Goal: Task Accomplishment & Management: Use online tool/utility

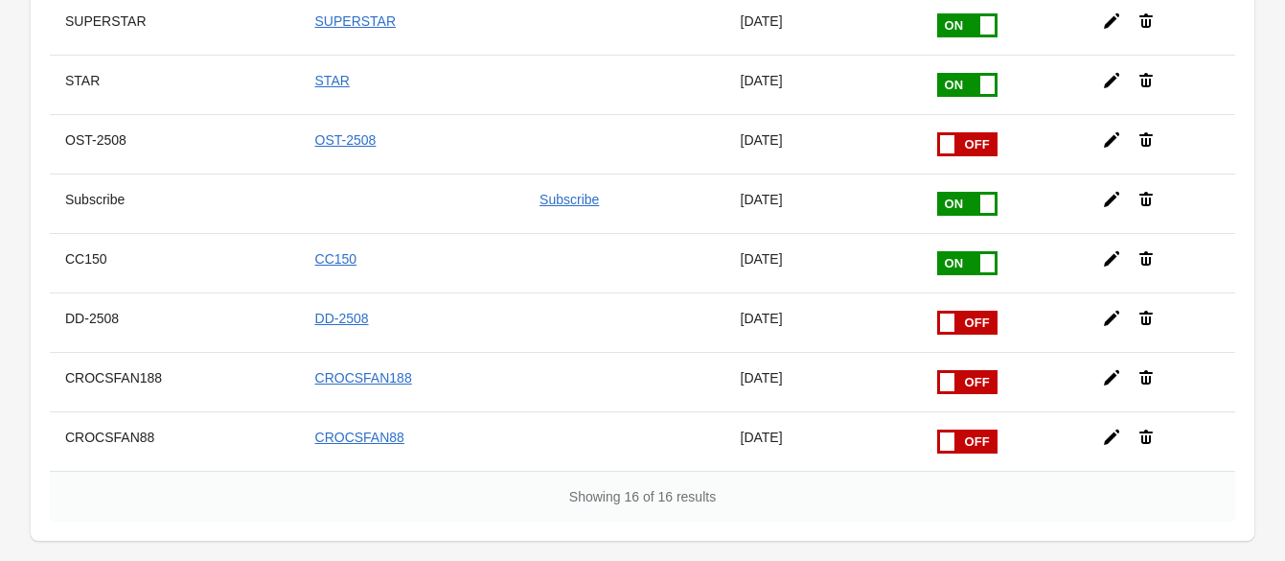
scroll to position [766, 0]
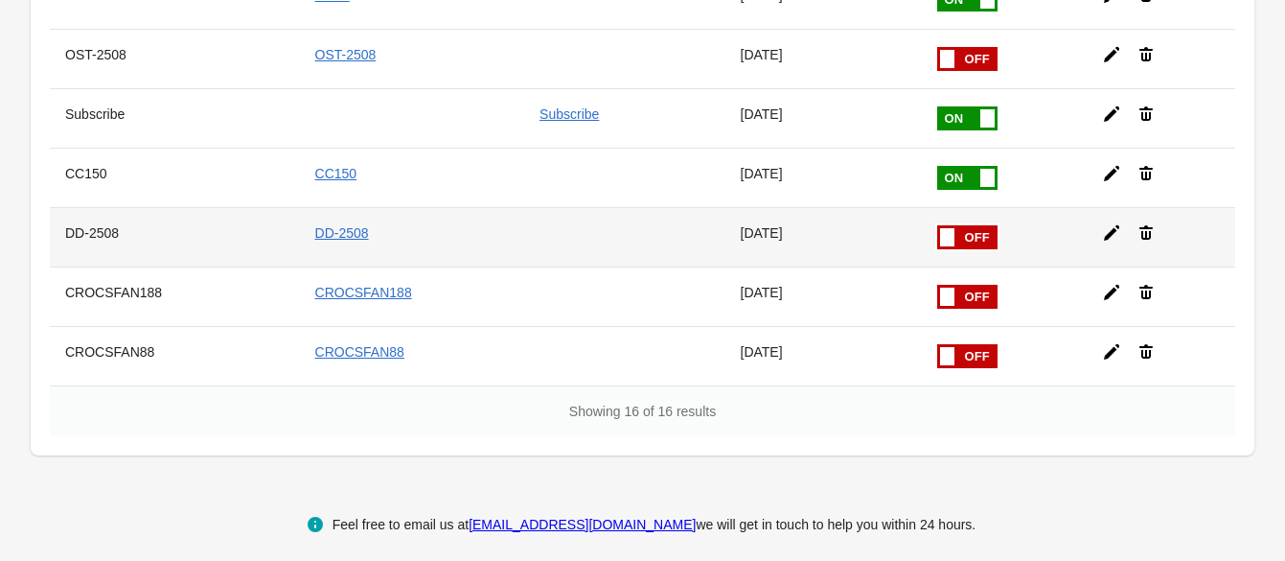
click at [1102, 223] on icon at bounding box center [1111, 232] width 19 height 19
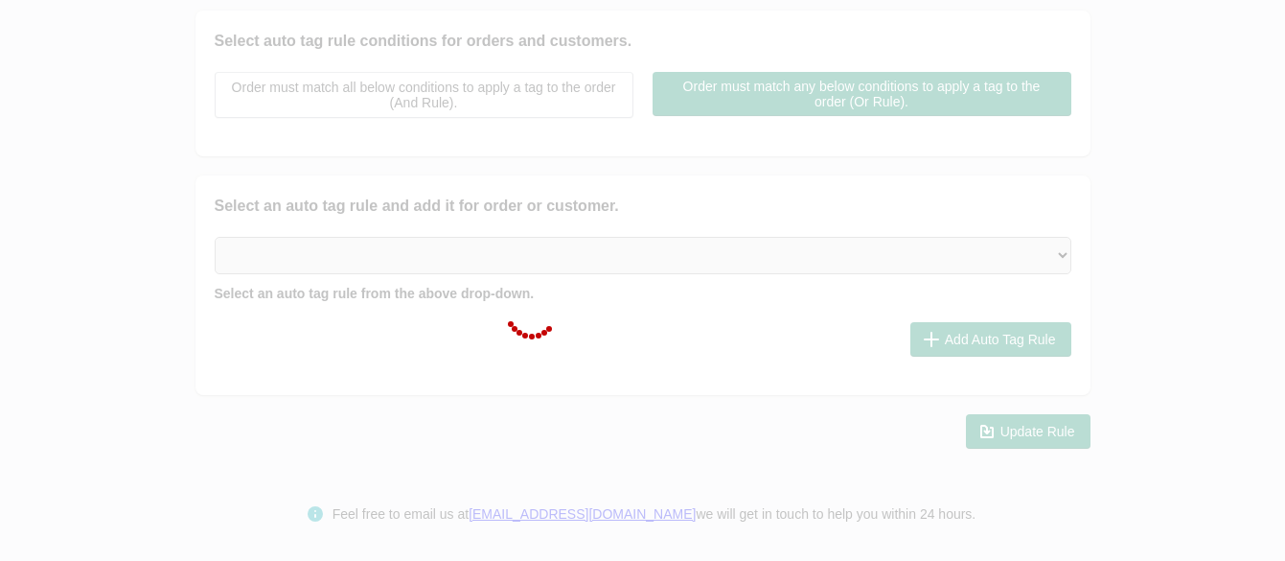
checkbox input "false"
type input "DD-2508"
checkbox input "true"
type input "DD-2508"
select select "2"
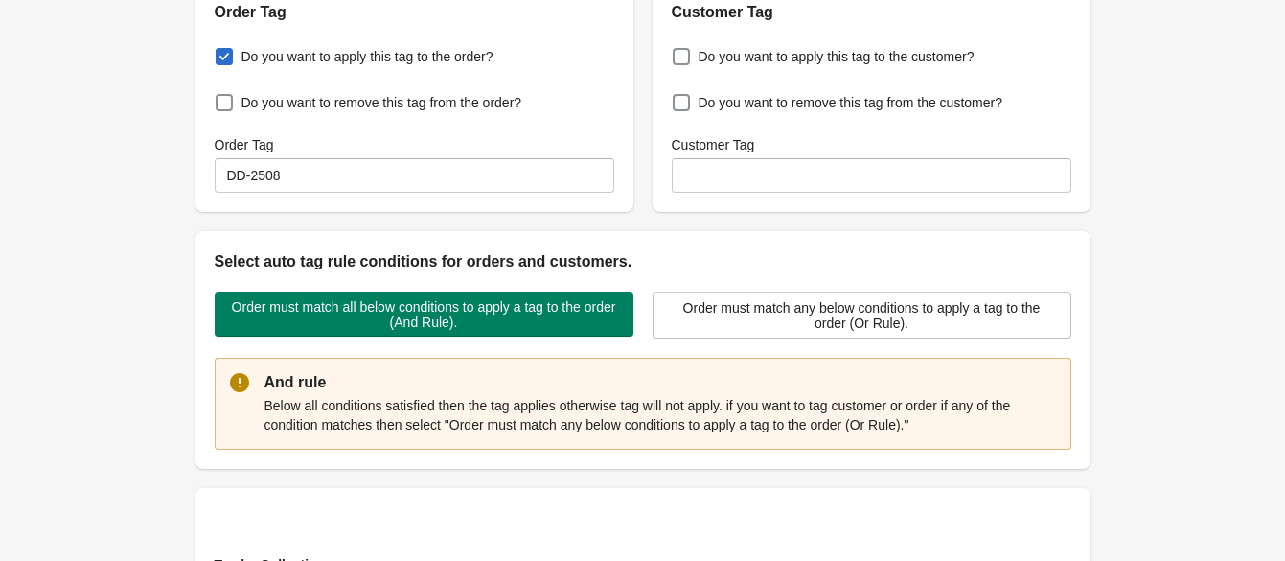
scroll to position [0, 0]
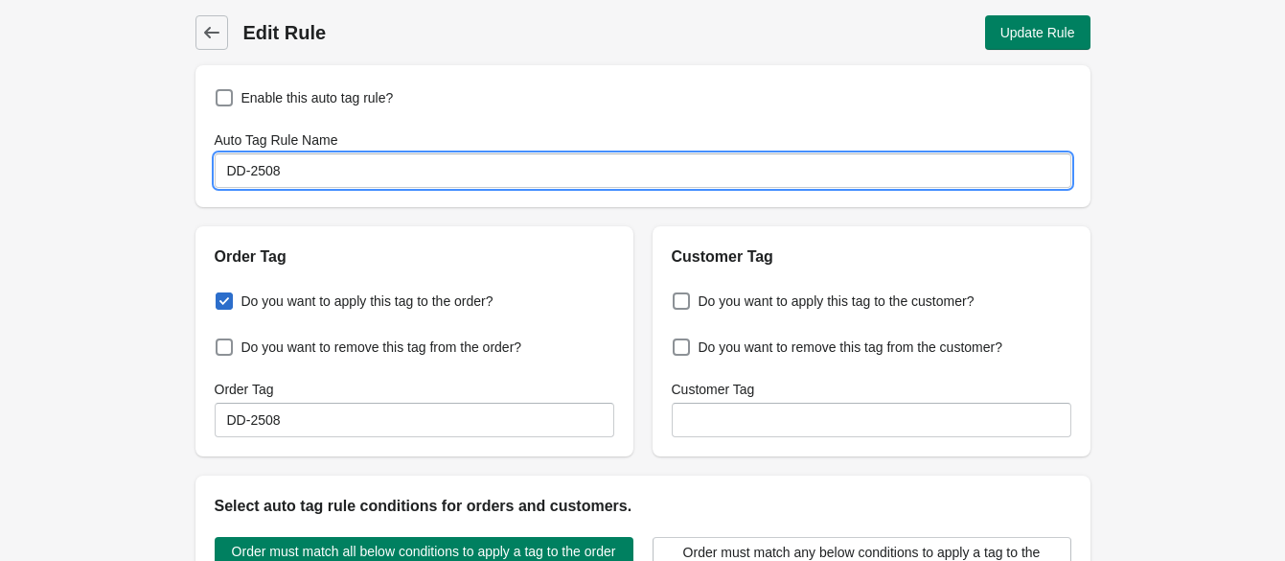
click at [235, 177] on input "DD-2508" at bounding box center [643, 170] width 857 height 35
type input "AD-2508"
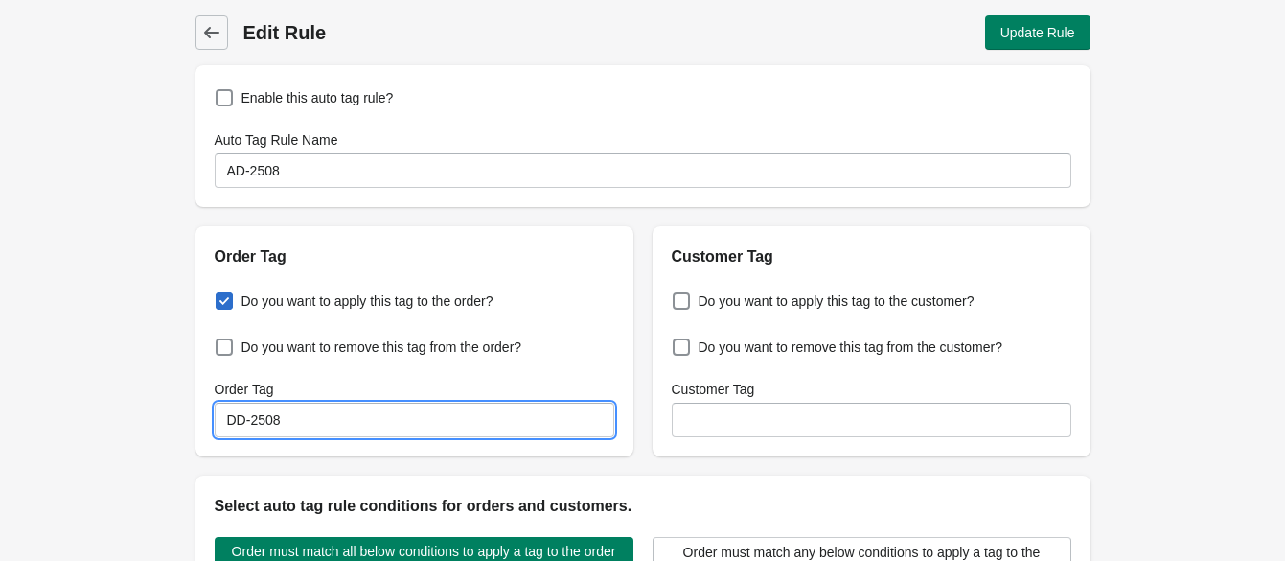
click at [312, 425] on input "DD-2508" at bounding box center [415, 420] width 400 height 35
paste input "A"
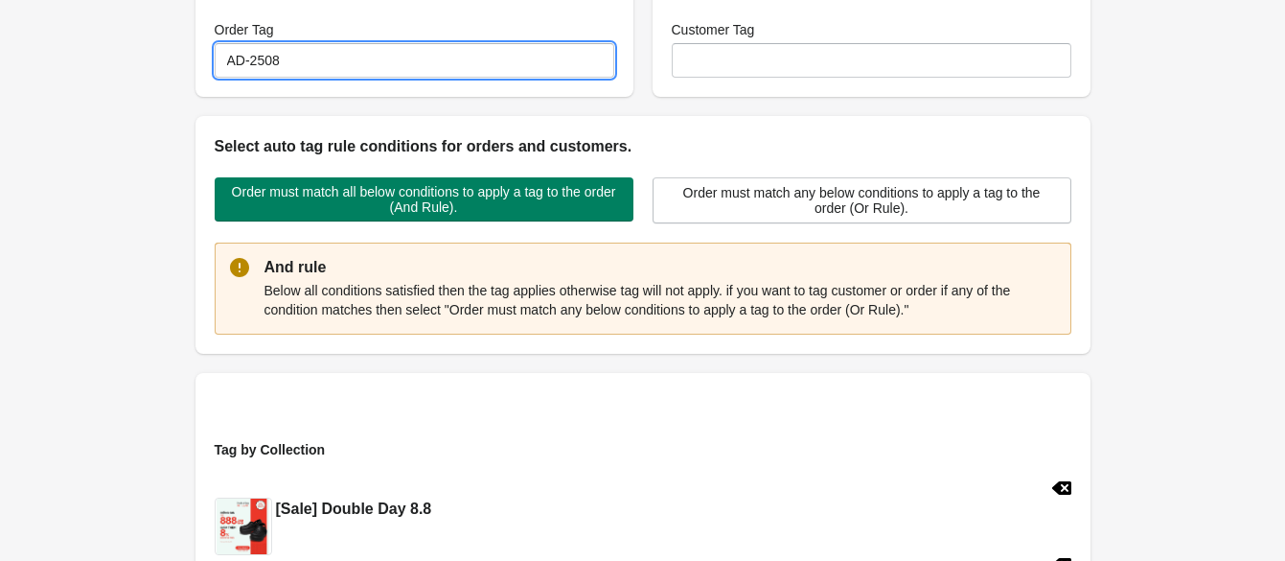
scroll to position [719, 0]
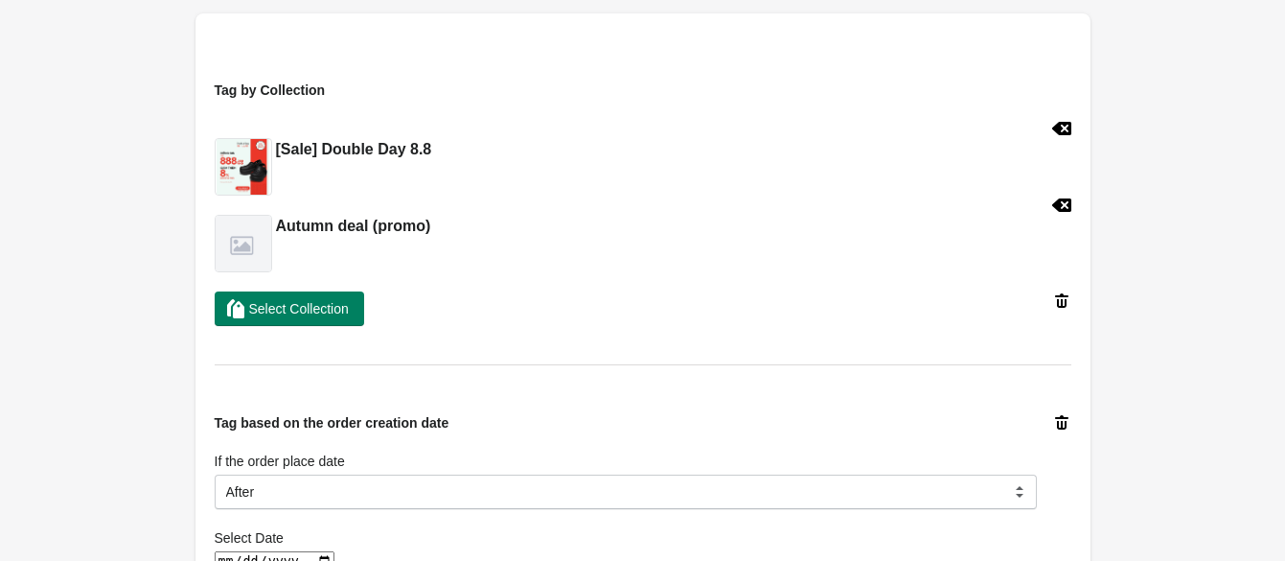
type input "AD-2508"
click at [1064, 123] on icon at bounding box center [1060, 128] width 19 height 13
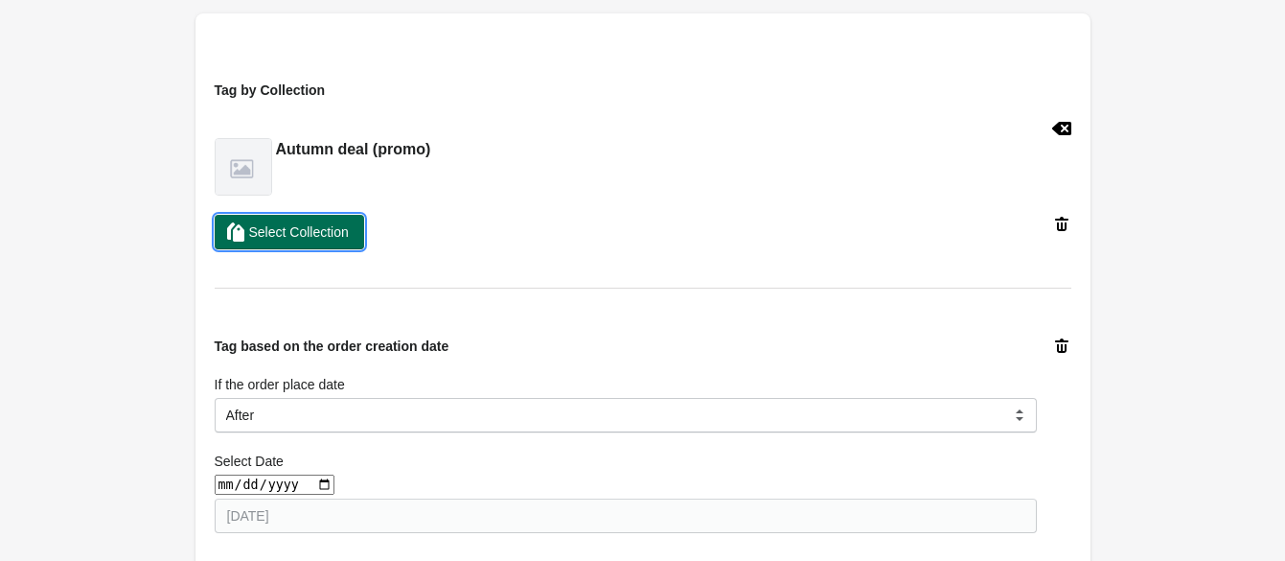
click at [321, 229] on span "Select Collection" at bounding box center [299, 231] width 100 height 15
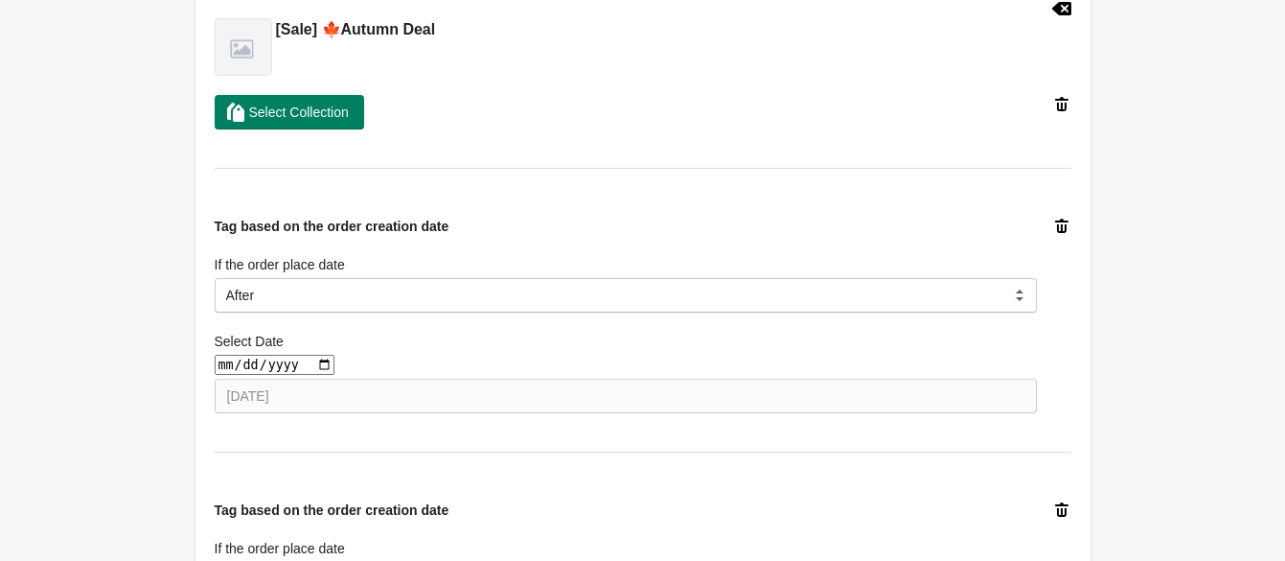
scroll to position [958, 0]
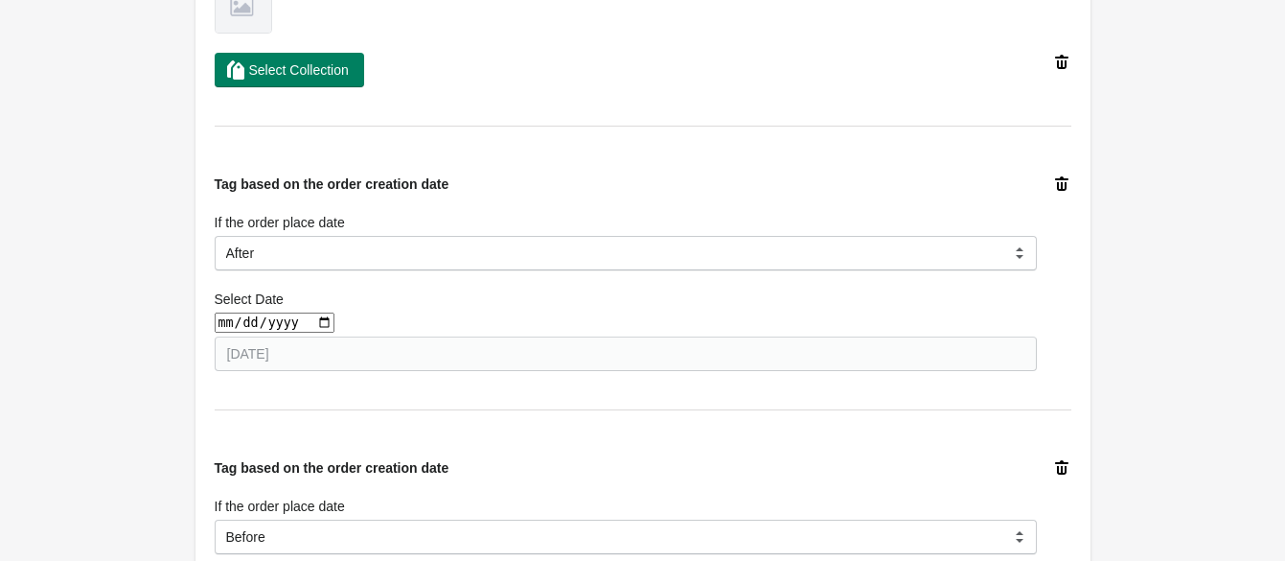
click at [308, 322] on input "date" at bounding box center [275, 322] width 120 height 20
type input "[DATE]"
click at [378, 427] on div "Tag based on the order creation date If the order place date Before After Equal…" at bounding box center [643, 557] width 857 height 274
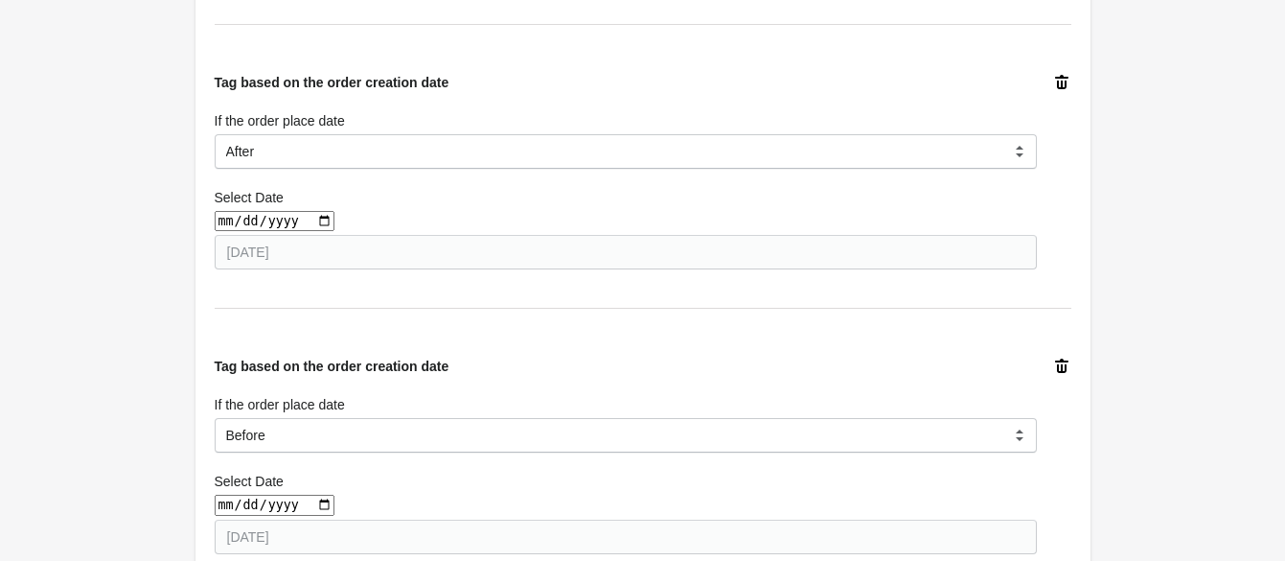
scroll to position [1198, 0]
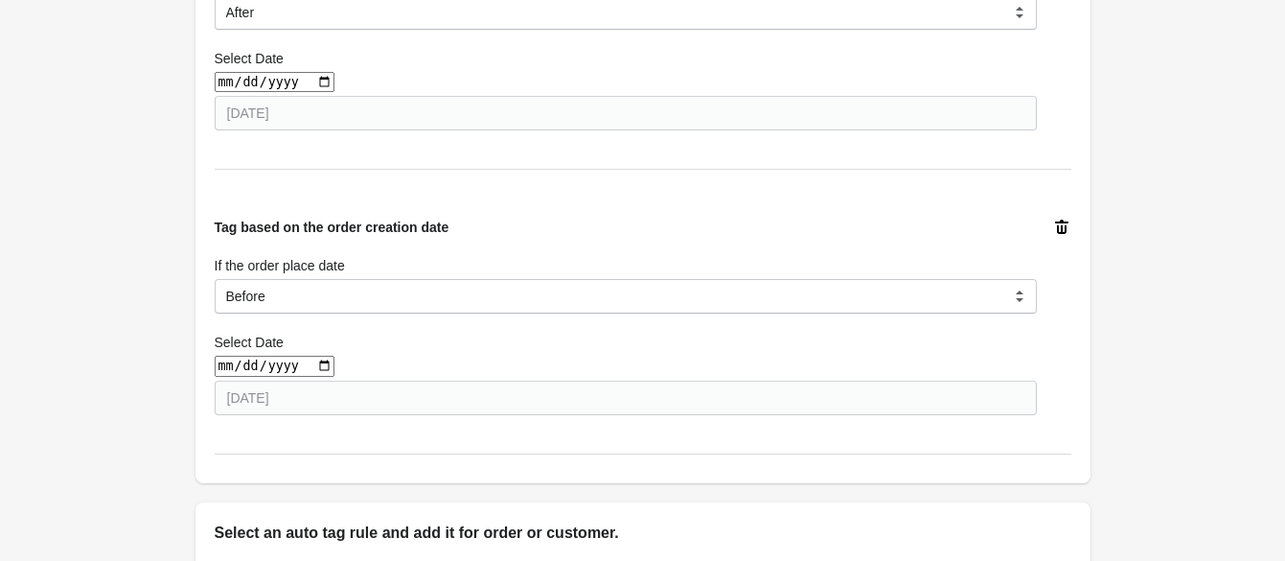
click at [320, 363] on input "date" at bounding box center [275, 366] width 120 height 20
type input "[DATE]"
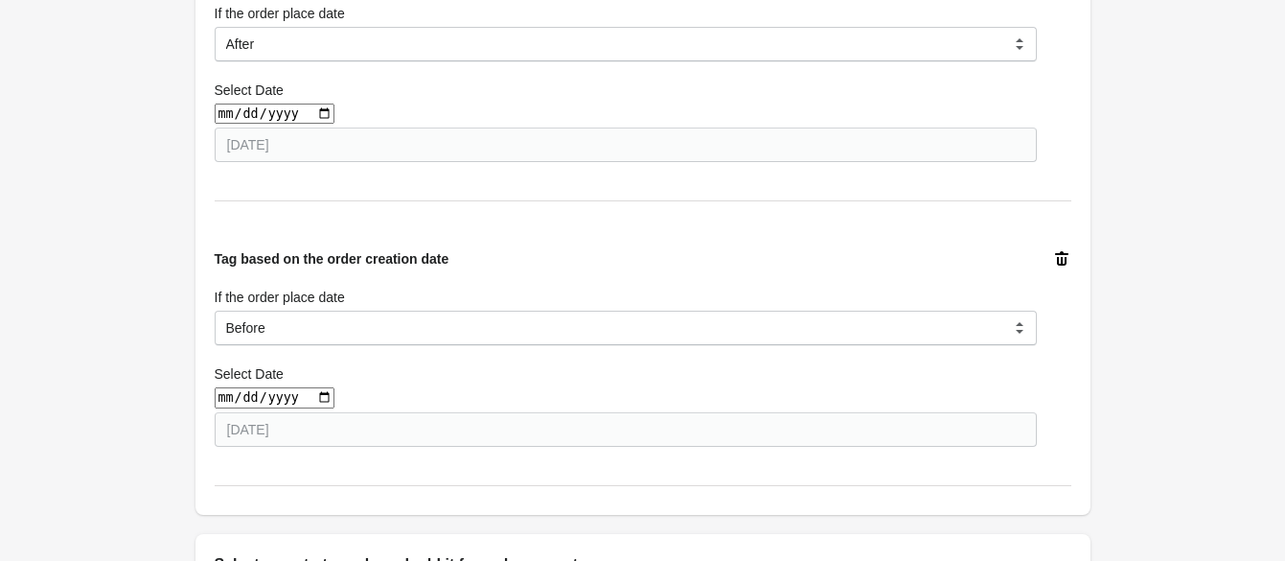
scroll to position [1526, 0]
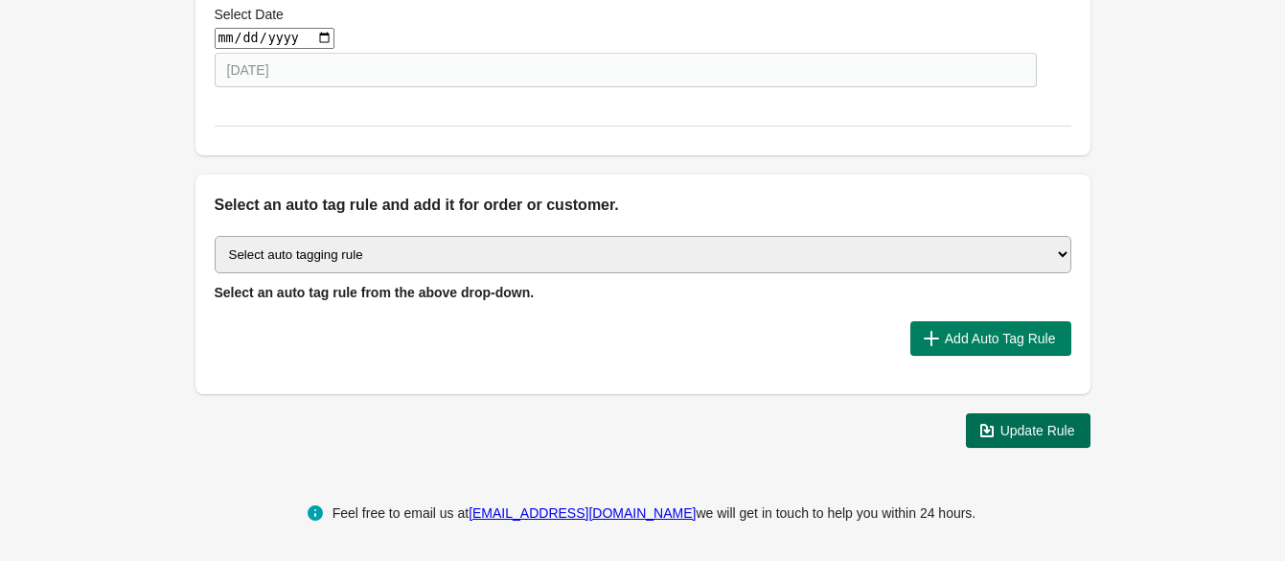
click at [1053, 429] on span "Update Rule" at bounding box center [1038, 430] width 75 height 15
